Goal: Check status: Check status

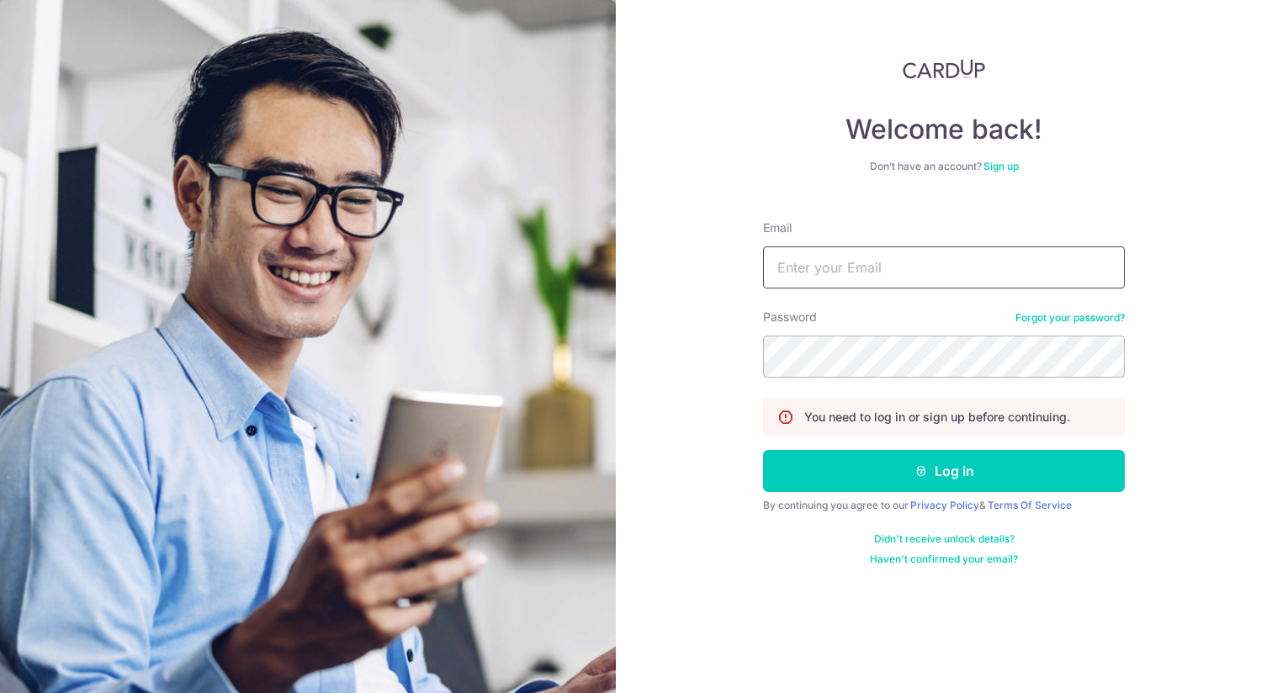
click at [879, 279] on input "Email" at bounding box center [944, 268] width 362 height 42
type input "HELLO.WENDYNG@GMAIL.COM"
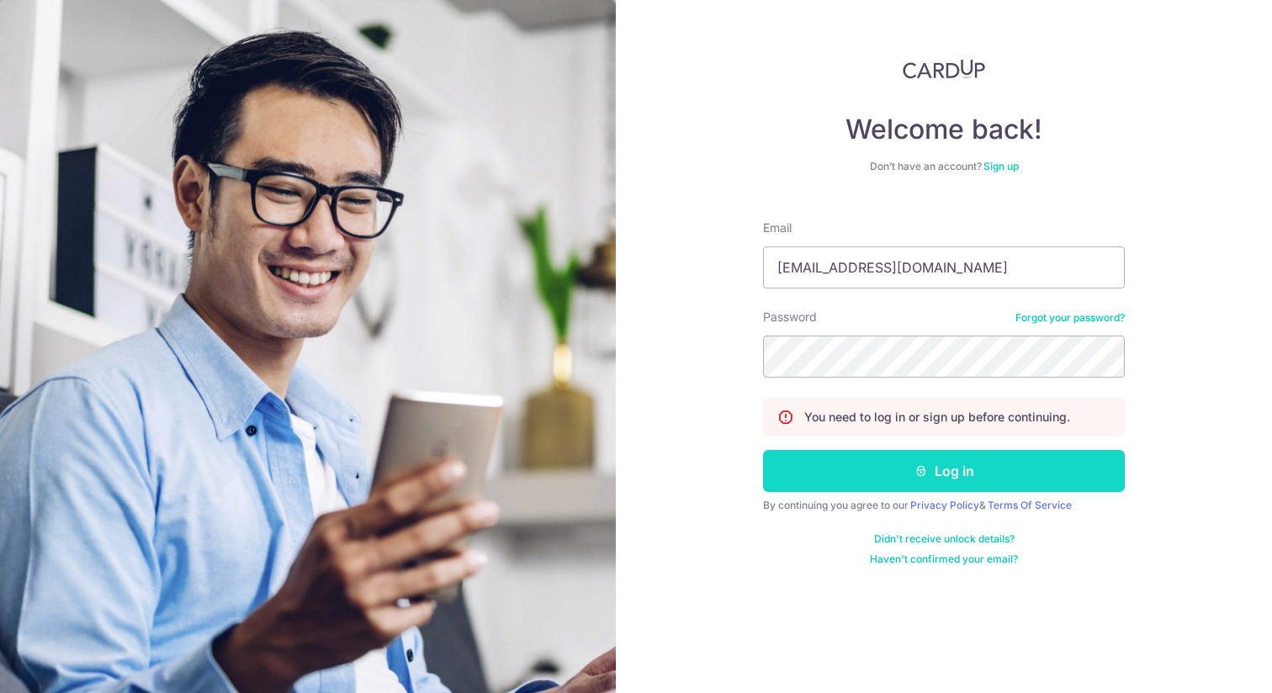
click at [825, 484] on button "Log in" at bounding box center [944, 471] width 362 height 42
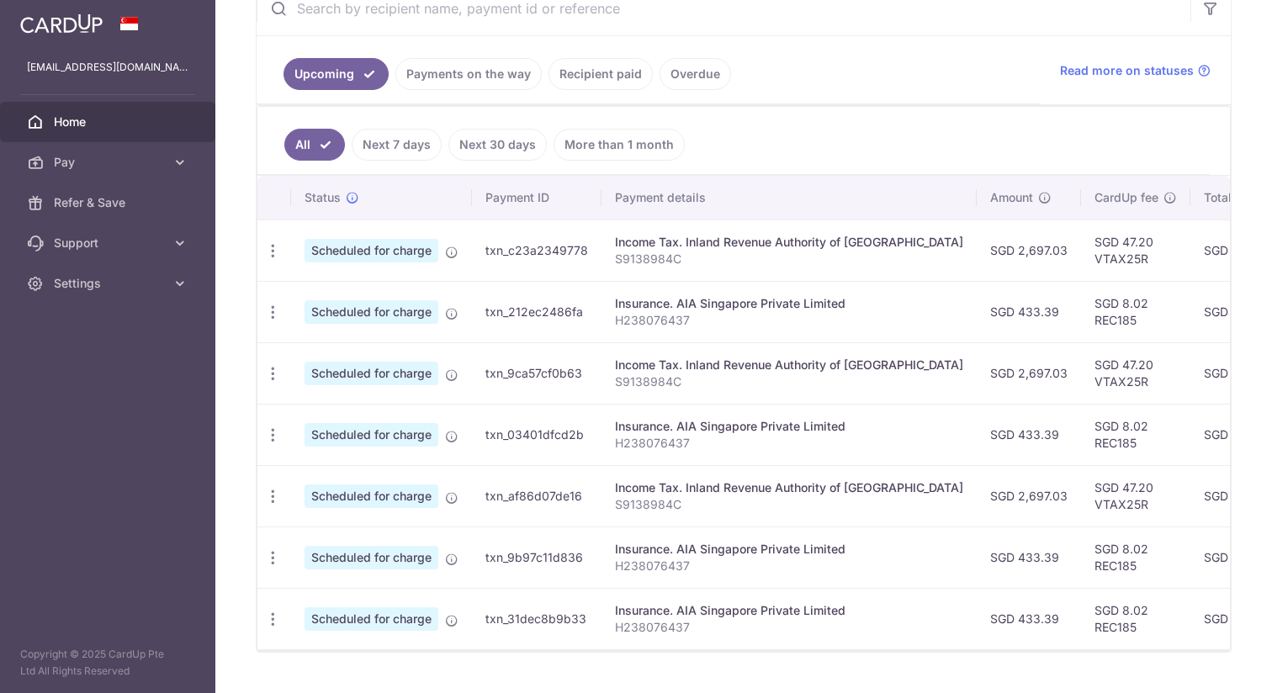
scroll to position [383, 0]
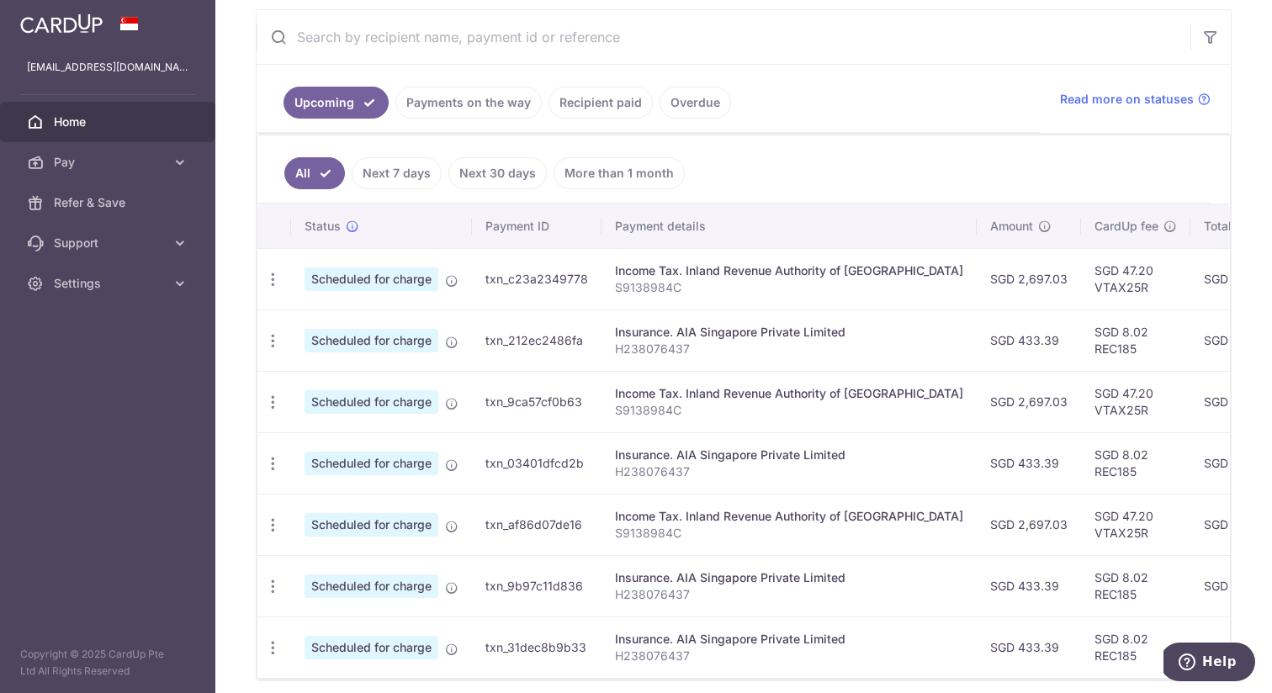
click at [462, 113] on link "Payments on the way" at bounding box center [469, 103] width 146 height 32
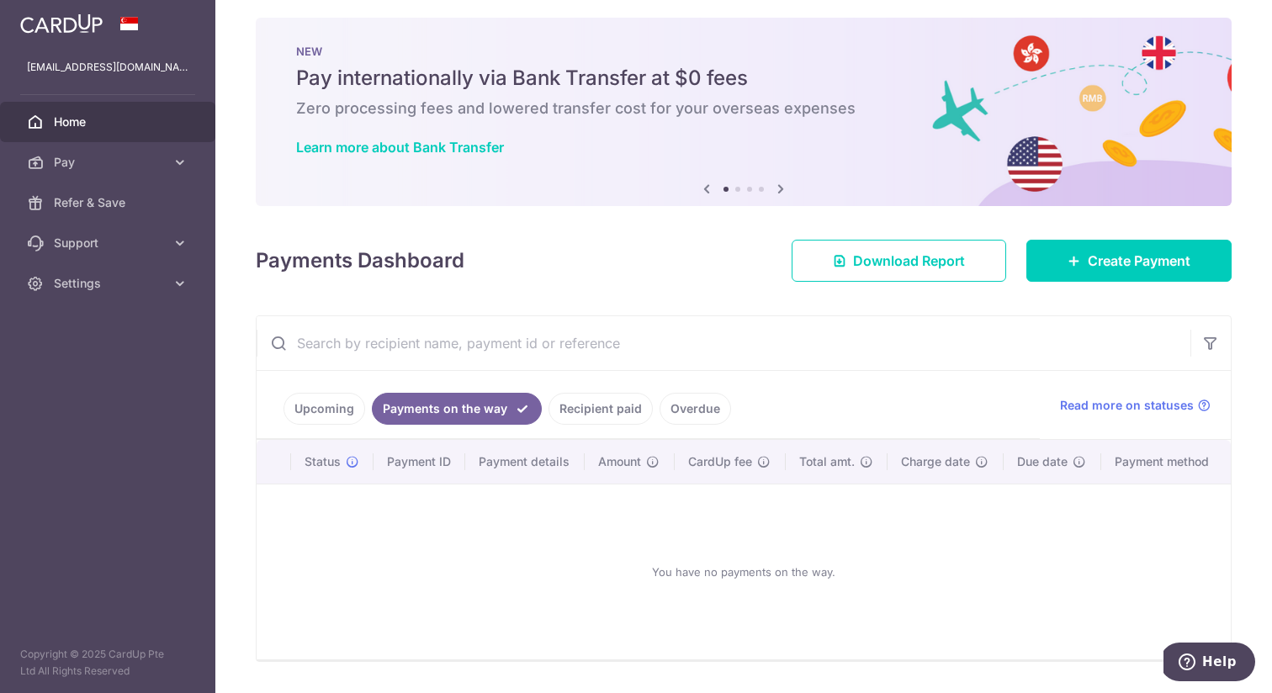
scroll to position [57, 0]
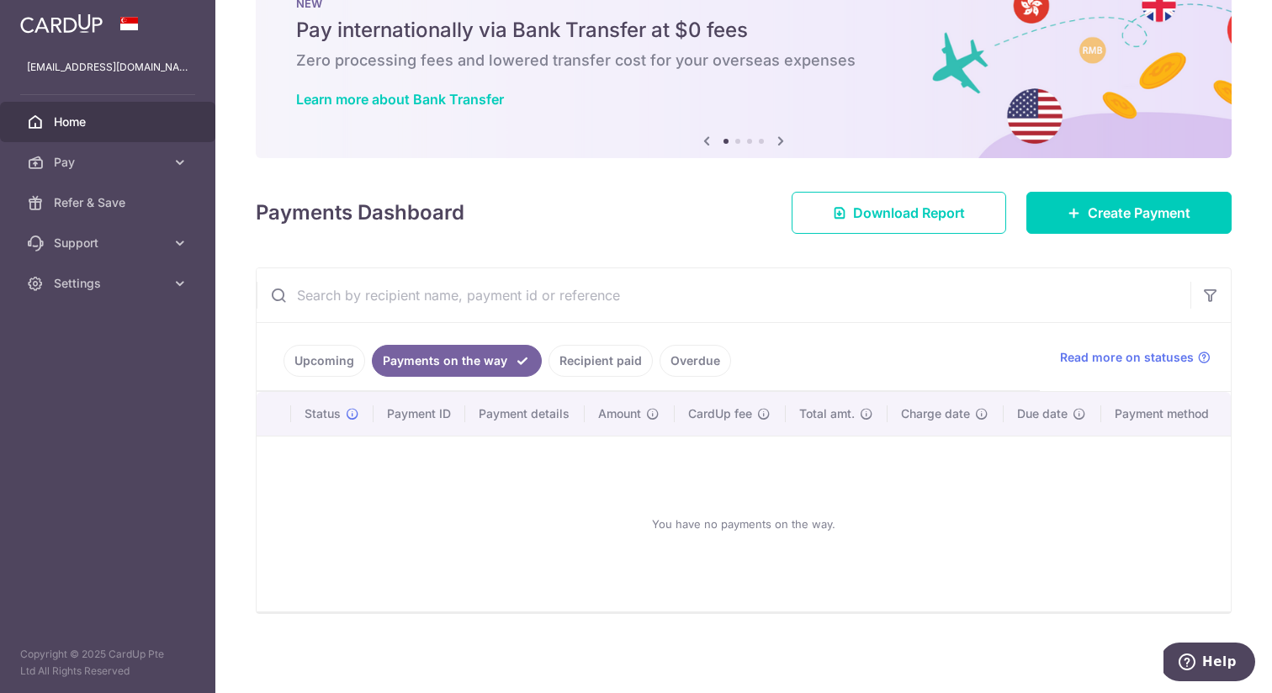
click at [585, 347] on link "Recipient paid" at bounding box center [601, 361] width 104 height 32
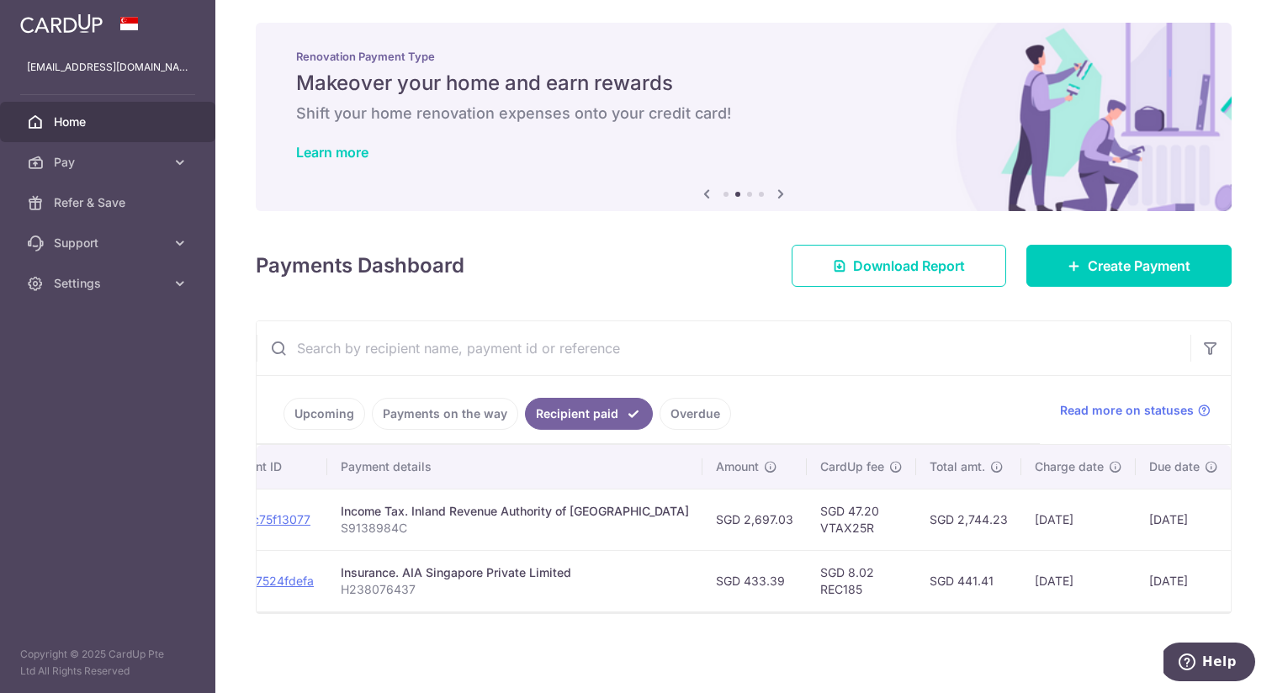
scroll to position [0, 283]
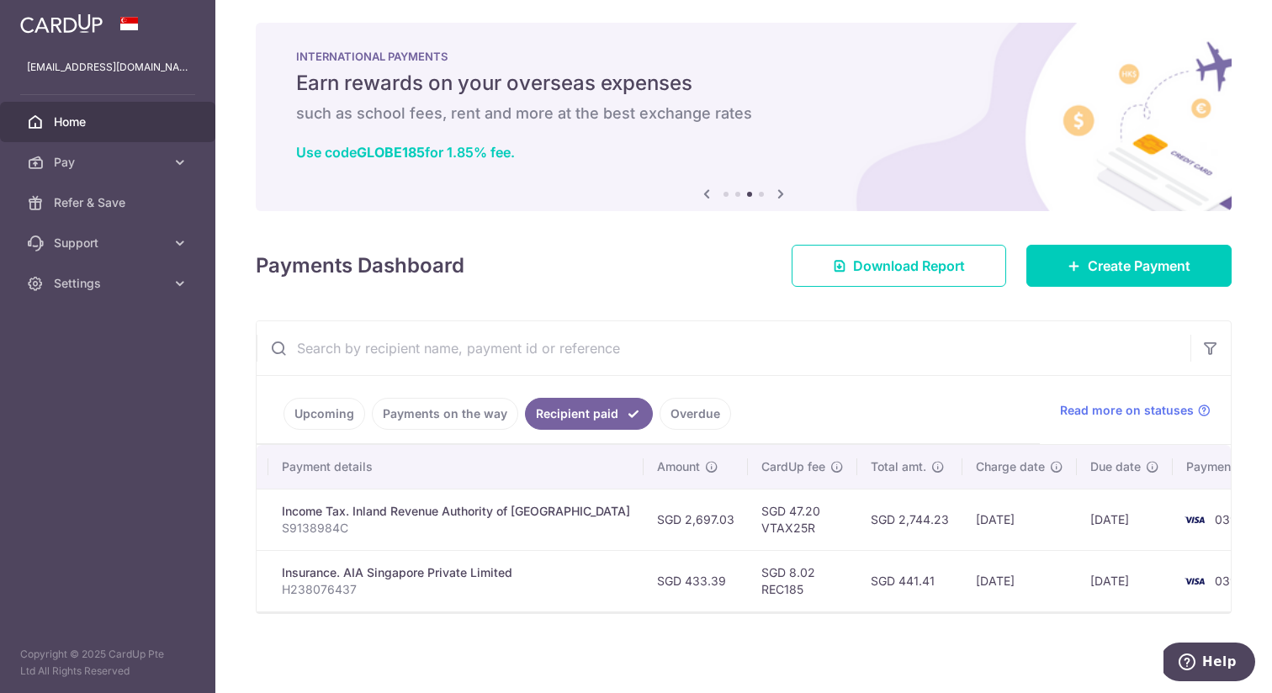
click at [331, 408] on link "Upcoming" at bounding box center [325, 414] width 82 height 32
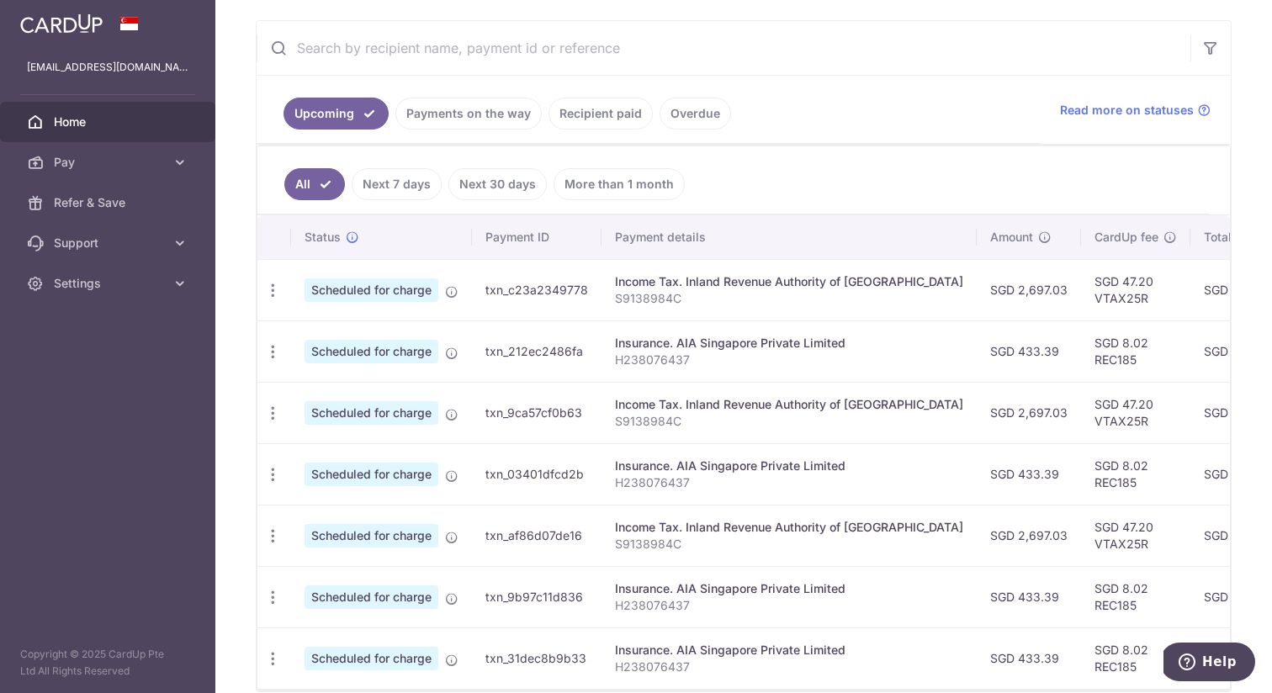
scroll to position [383, 0]
